Goal: Task Accomplishment & Management: Use online tool/utility

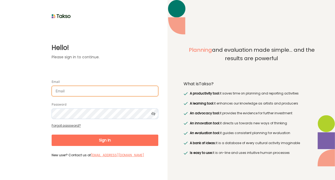
type input "[EMAIL_ADDRESS][DOMAIN_NAME]"
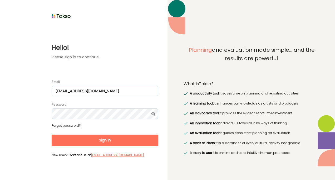
click at [113, 138] on button "Sign In" at bounding box center [105, 139] width 107 height 11
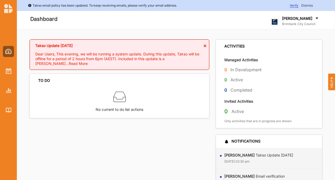
click at [125, 134] on div "Takso Update [DATE] Dear Users, This evening, we will be running a system updat…" at bounding box center [120, 119] width 183 height 161
click at [10, 71] on img at bounding box center [9, 71] width 6 height 6
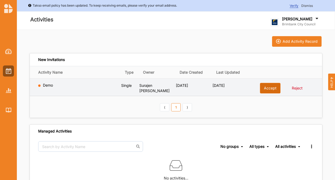
click at [267, 87] on button "Accept" at bounding box center [270, 88] width 21 height 11
